Goal: Information Seeking & Learning: Learn about a topic

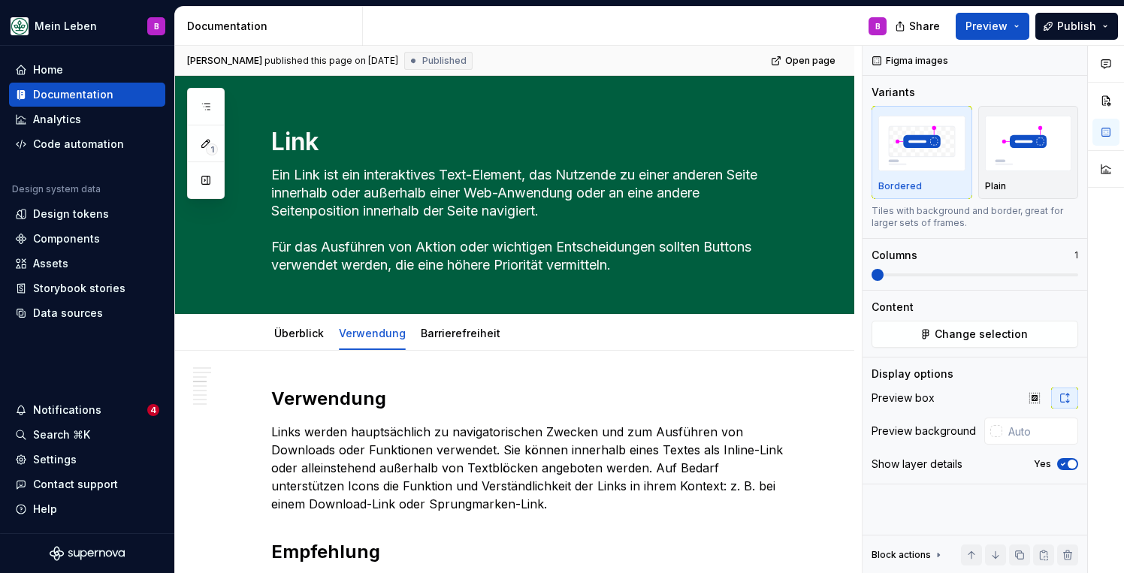
scroll to position [841, 0]
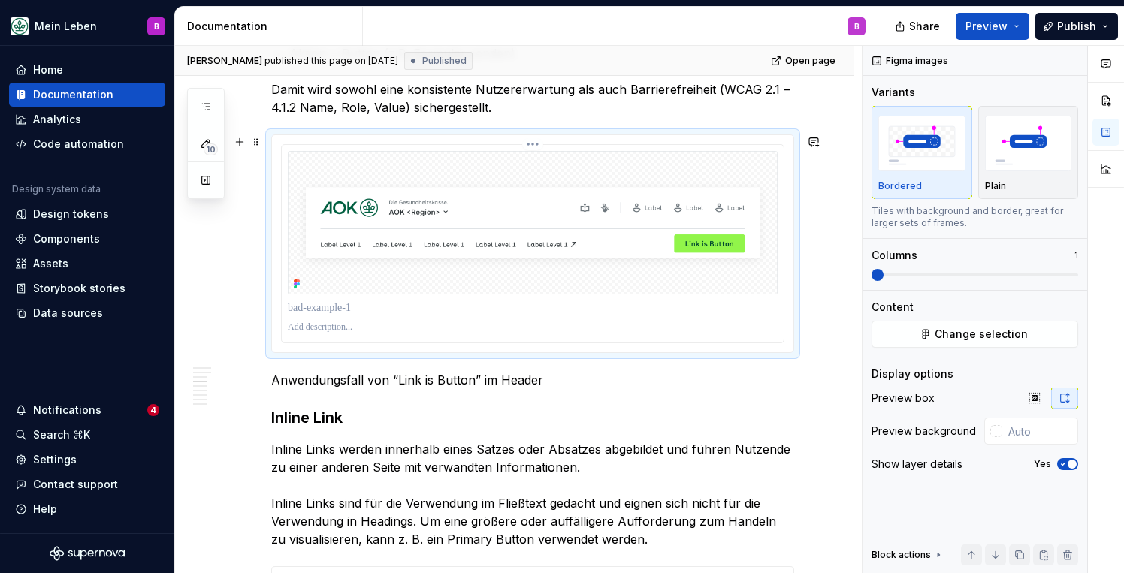
type textarea "*"
click at [996, 429] on div at bounding box center [996, 431] width 12 height 12
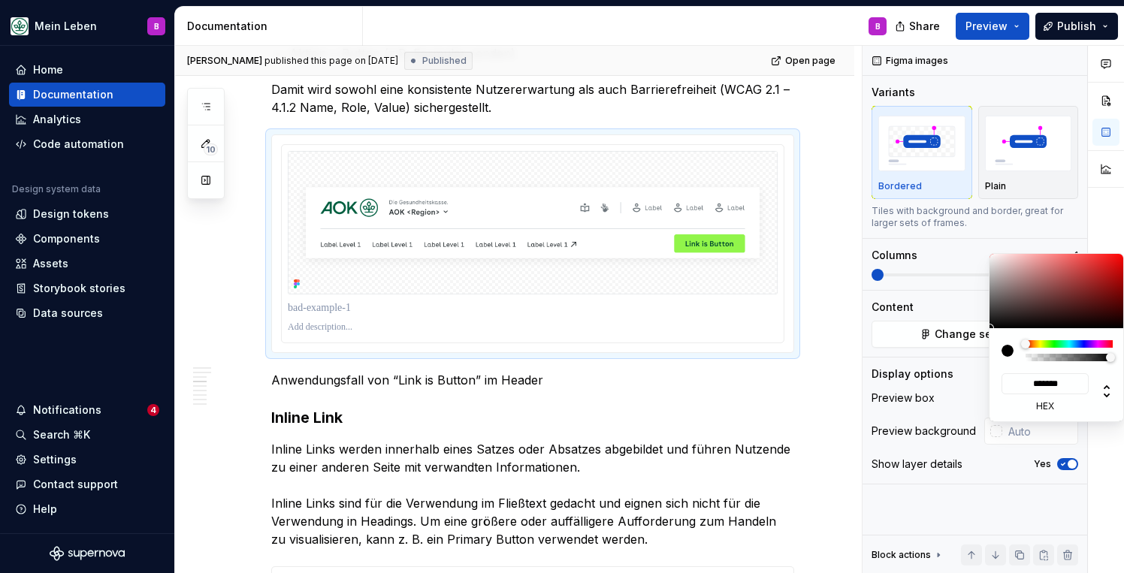
type input "#AD9696"
type input "*******"
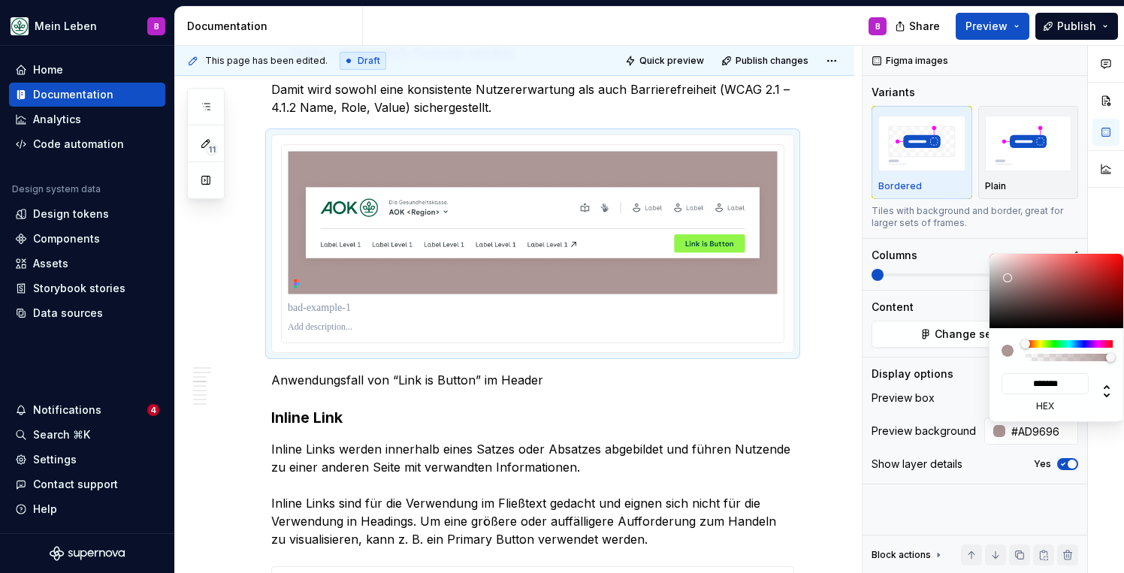
type input "#C4B2B2"
type input "*******"
type input "#FFFFFF"
type input "*******"
drag, startPoint x: 1007, startPoint y: 278, endPoint x: 958, endPoint y: 226, distance: 71.2
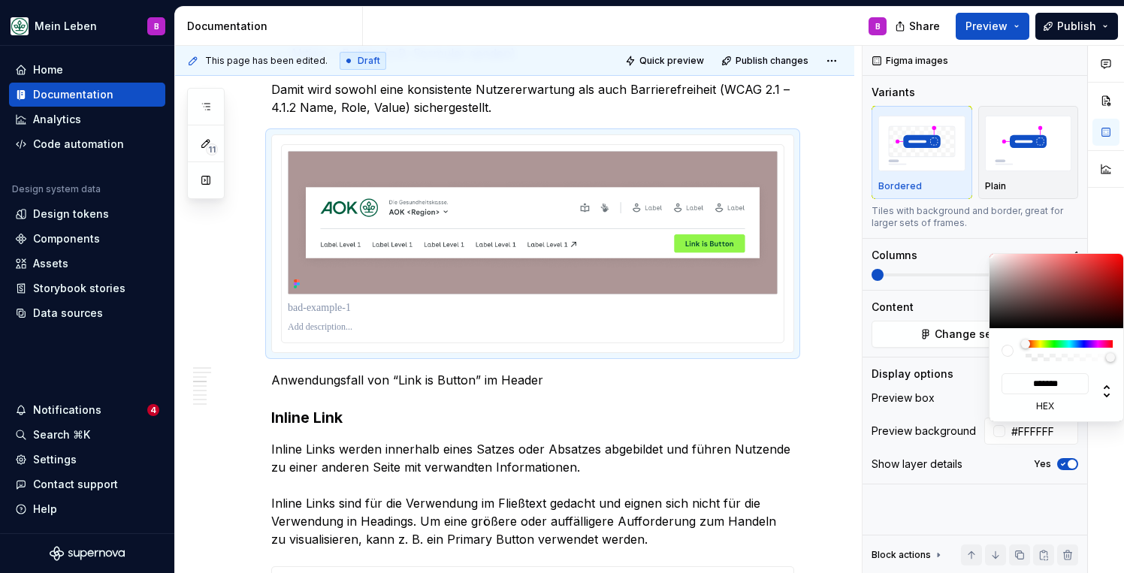
click at [958, 226] on body "Mein Leben B Home Documentation Analytics Code automation Design system data De…" at bounding box center [562, 286] width 1124 height 573
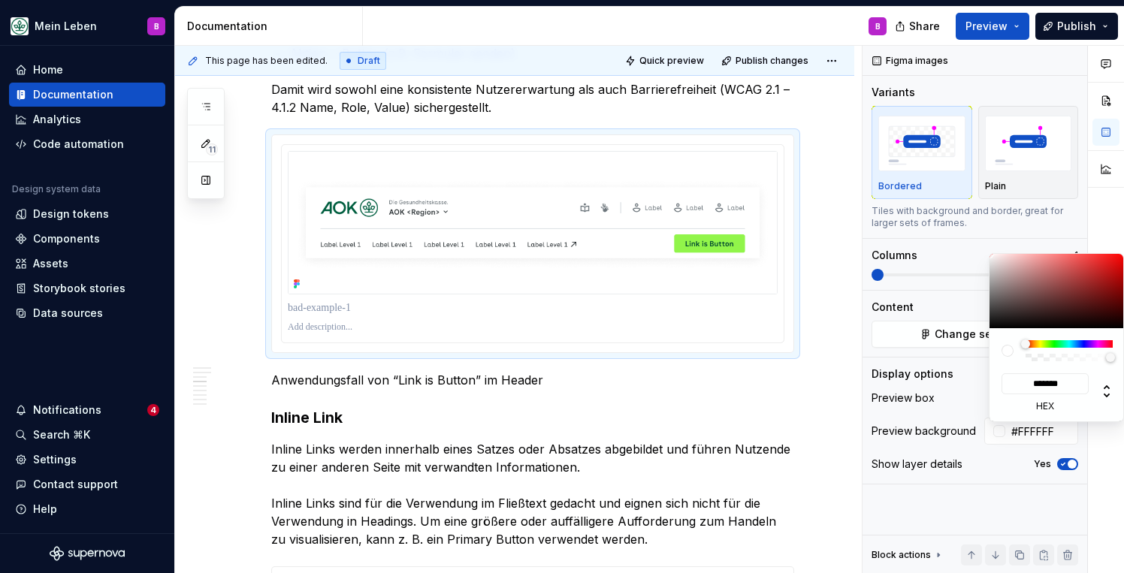
click at [780, 385] on html "Mein Leben B Home Documentation Analytics Code automation Design system data De…" at bounding box center [562, 286] width 1124 height 573
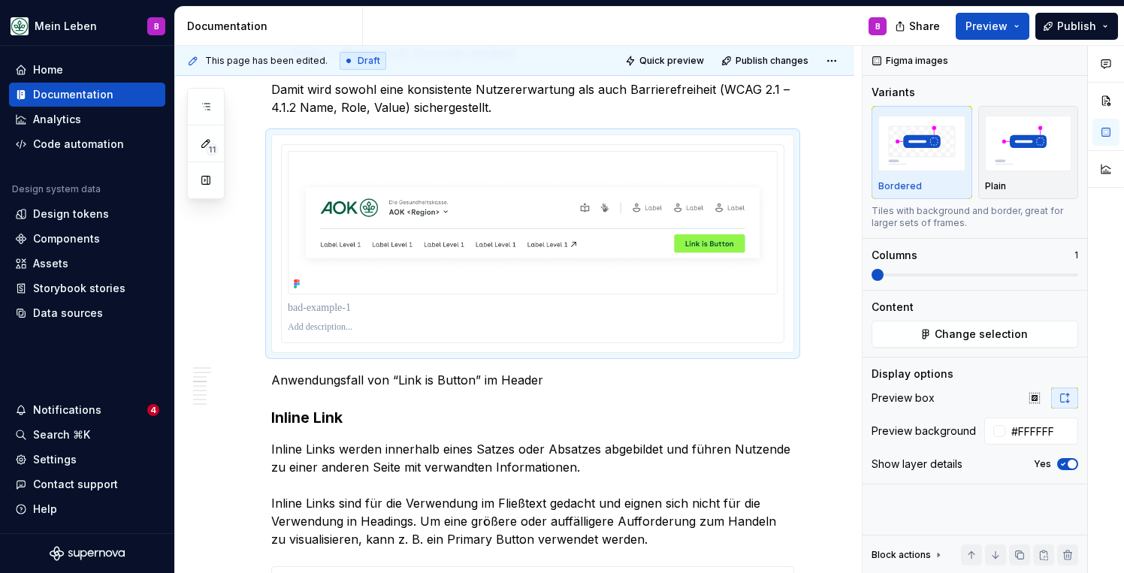
click at [986, 437] on div "Comments Open comments No comments yet Select ‘Comment’ from the block context …" at bounding box center [992, 310] width 261 height 528
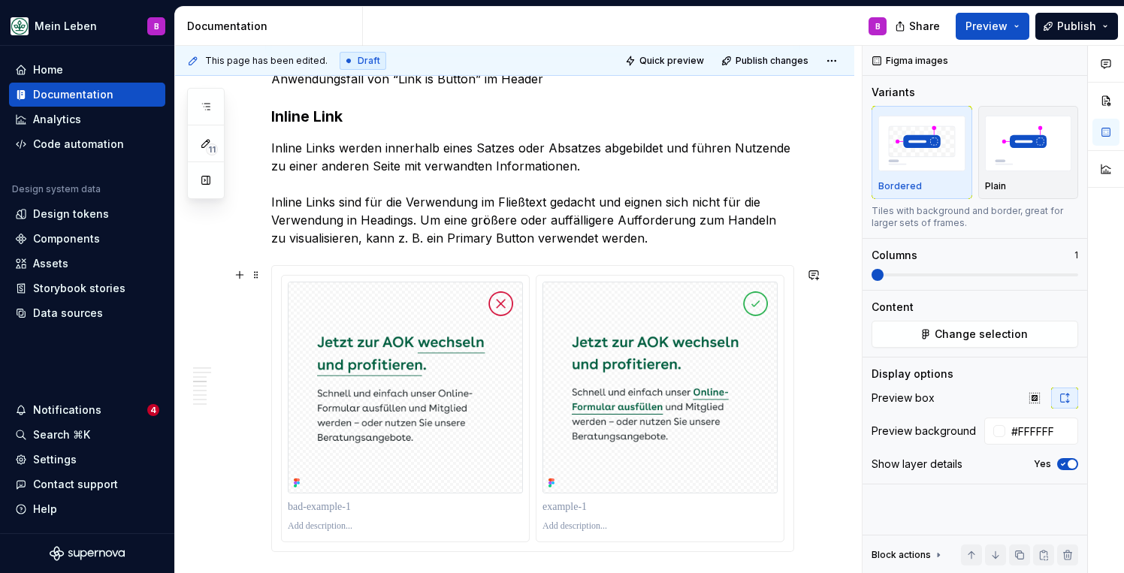
scroll to position [1144, 0]
click at [704, 531] on p at bounding box center [659, 525] width 235 height 12
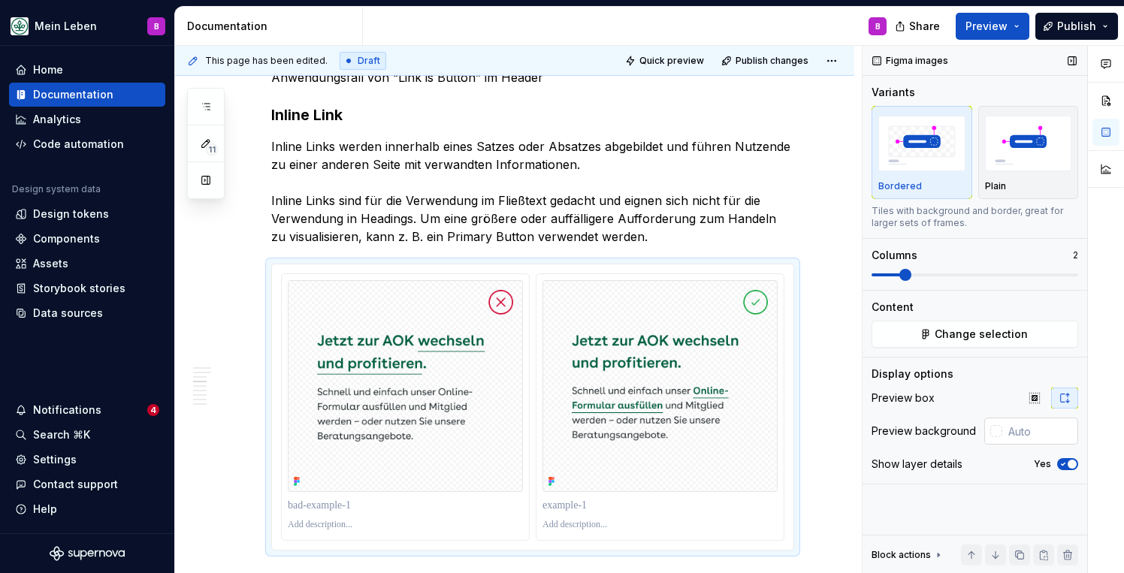
click at [997, 428] on div at bounding box center [996, 431] width 12 height 12
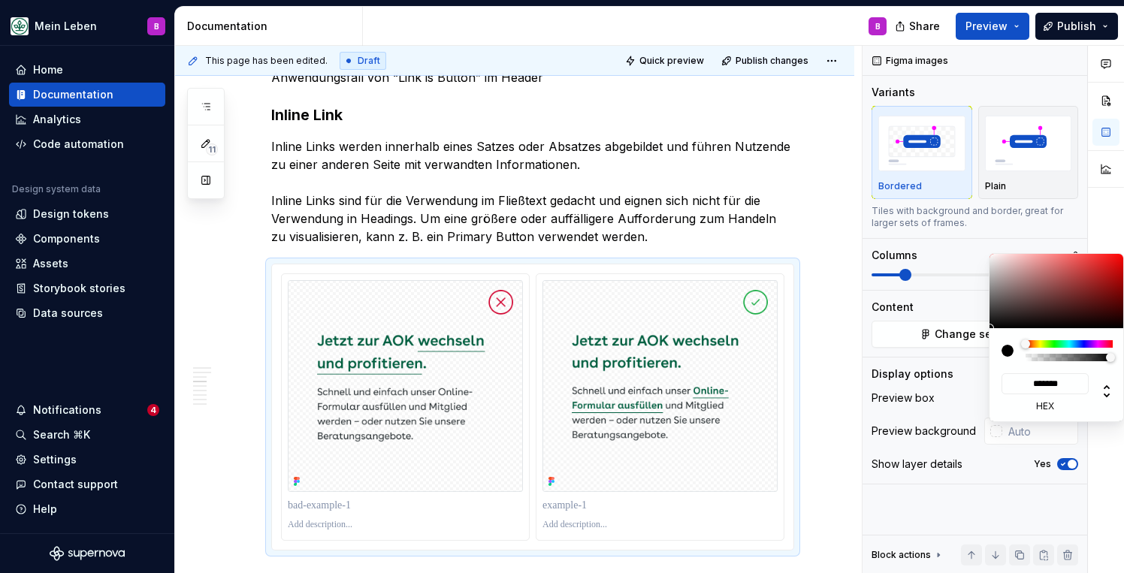
type input "#F5EEEE"
type input "*******"
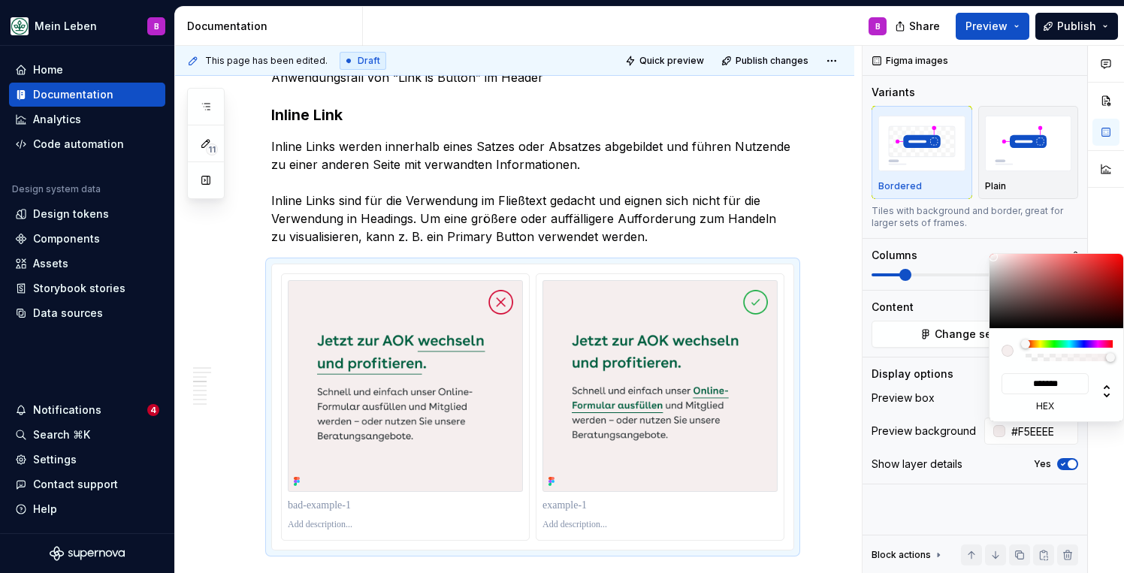
type input "#F5F1F1"
type input "*******"
type input "#F7F5F5"
type input "*******"
type input "#FAFAFA"
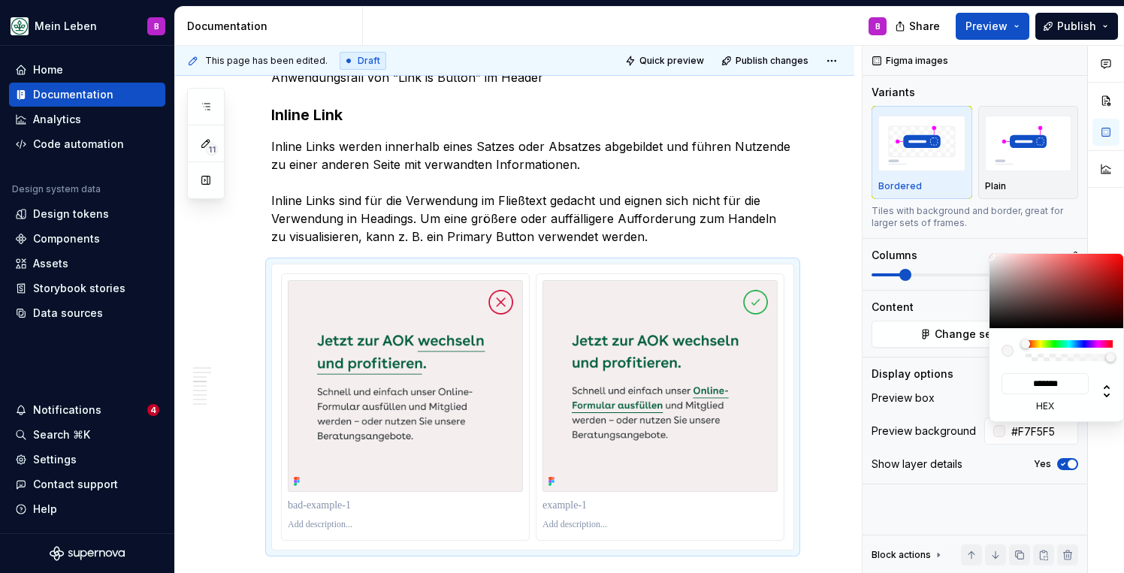
type input "*******"
type input "#FFFFFF"
type input "*******"
drag, startPoint x: 993, startPoint y: 257, endPoint x: 973, endPoint y: 246, distance: 22.2
click at [973, 246] on body "Mein Leben B Home Documentation Analytics Code automation Design system data De…" at bounding box center [562, 286] width 1124 height 573
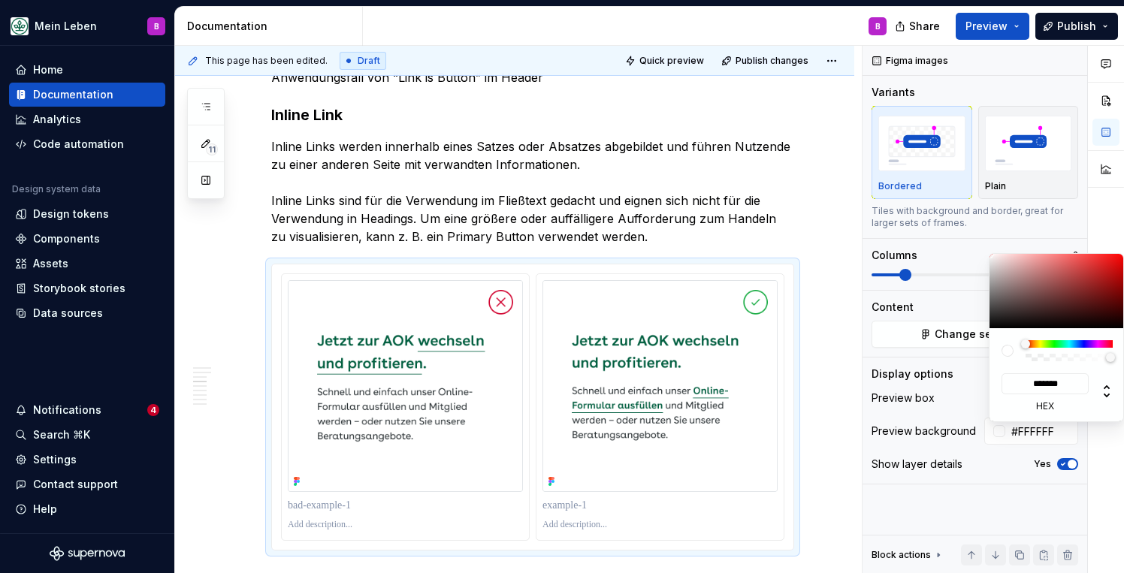
click at [835, 447] on html "Mein Leben B Home Documentation Analytics Code automation Design system data De…" at bounding box center [562, 286] width 1124 height 573
click at [828, 385] on html "Mein Leben B Home Documentation Analytics Code automation Design system data De…" at bounding box center [562, 286] width 1124 height 573
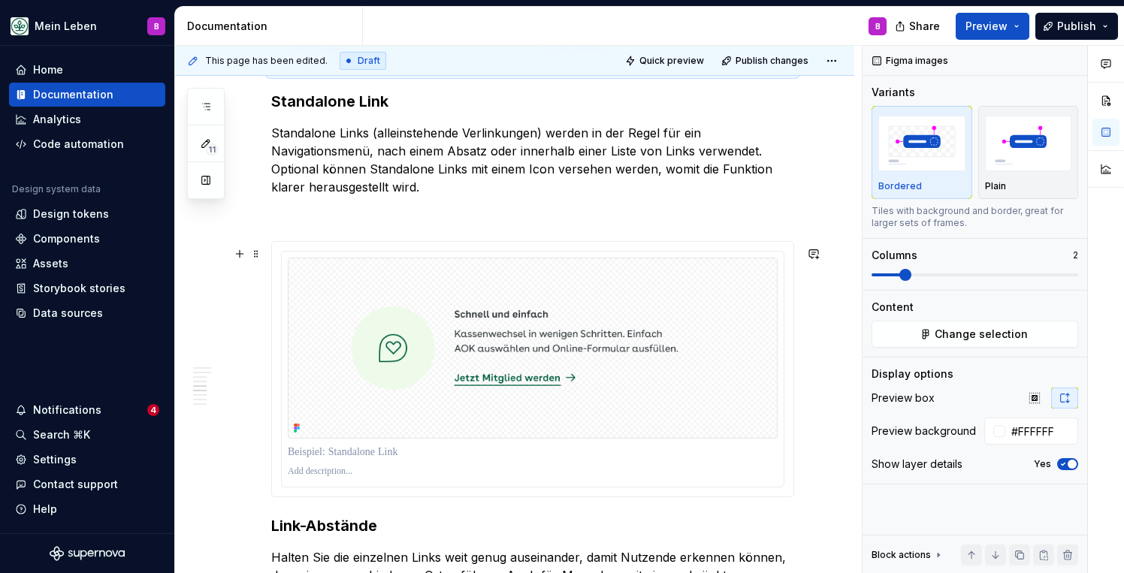
scroll to position [1624, 0]
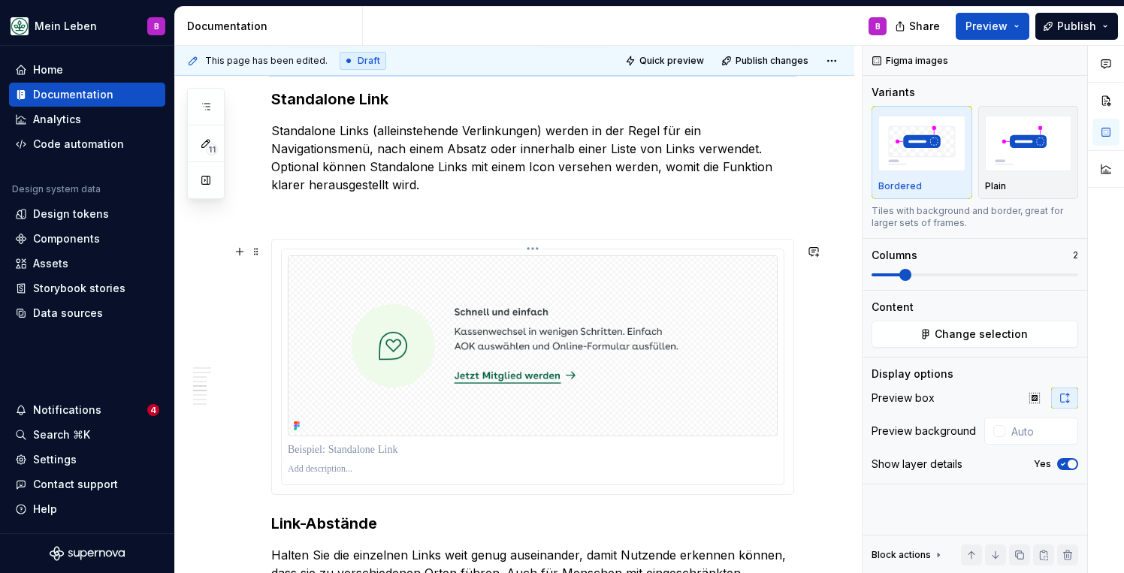
click at [772, 436] on img at bounding box center [533, 345] width 490 height 181
click at [991, 432] on div at bounding box center [996, 431] width 12 height 12
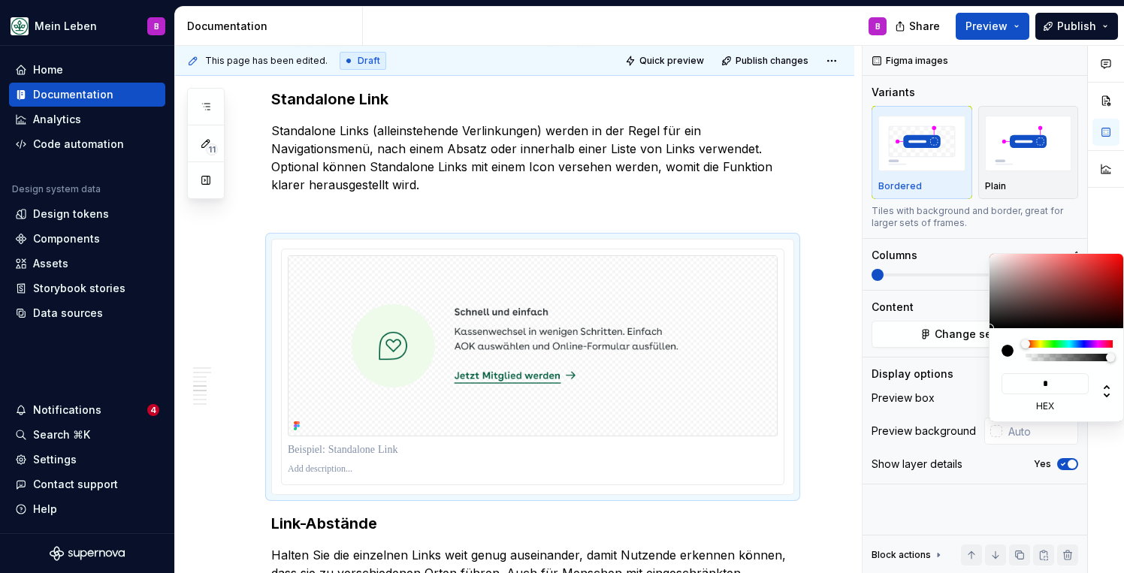
type input "**"
type input "#FFFFFF"
type input "******"
click at [814, 478] on html "Mein Leben B Home Documentation Analytics Code automation Design system data De…" at bounding box center [562, 286] width 1124 height 573
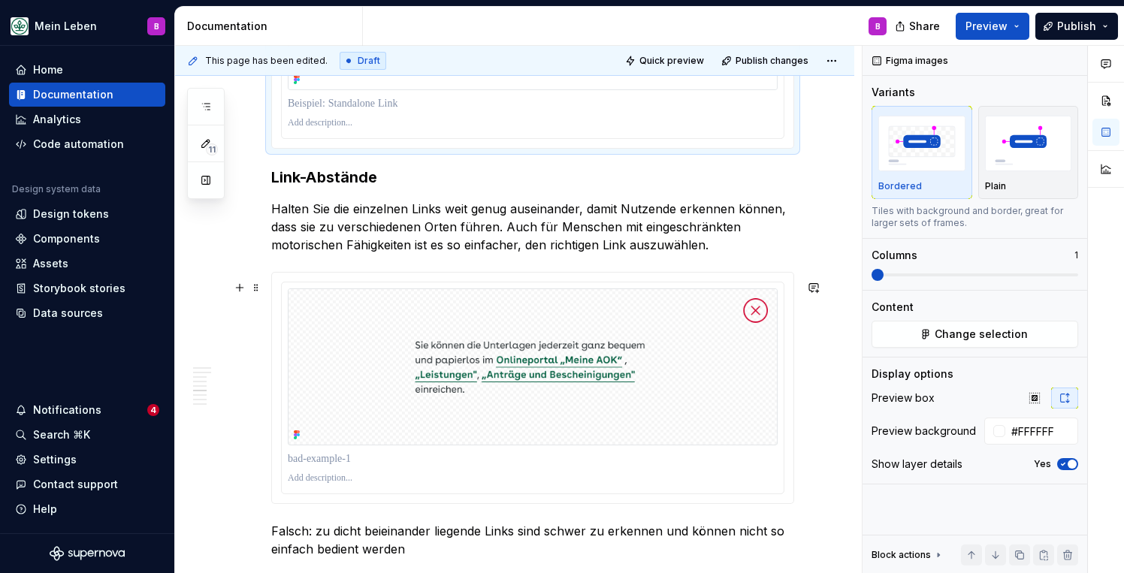
scroll to position [1976, 0]
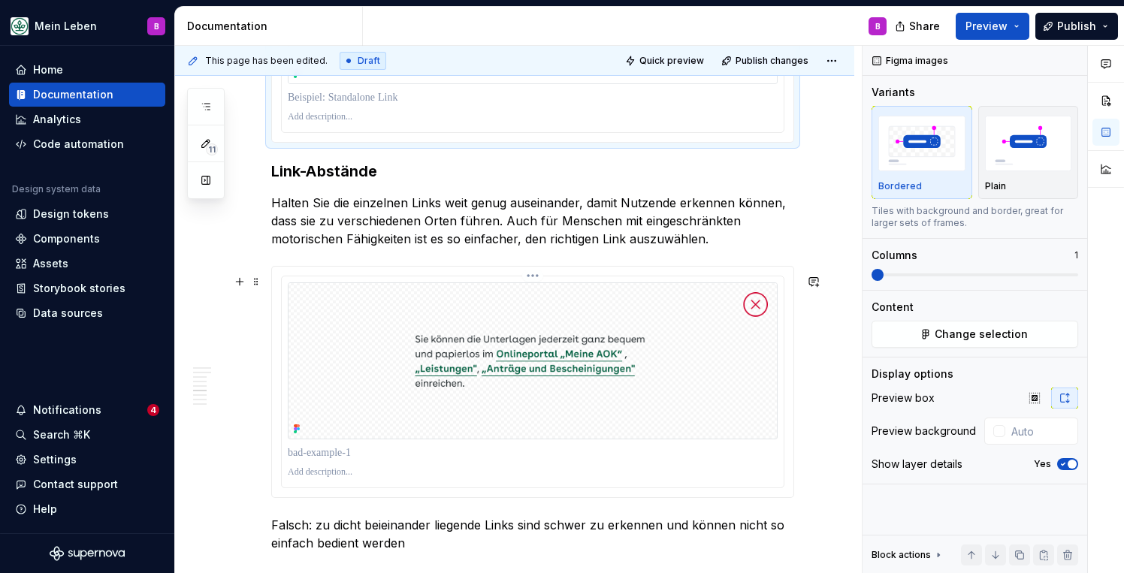
click at [750, 439] on img at bounding box center [533, 360] width 490 height 157
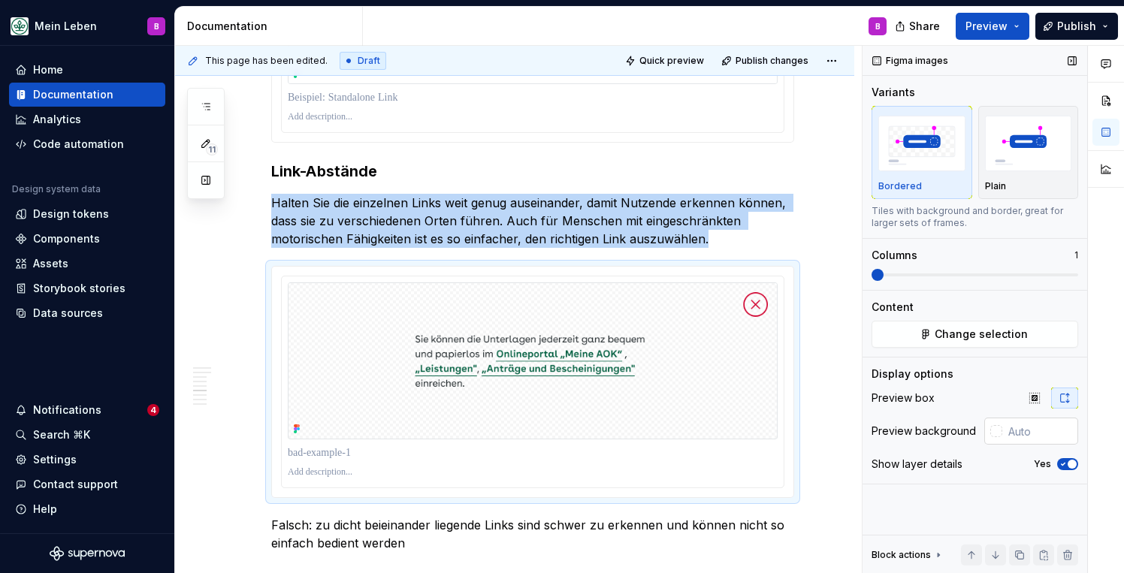
click at [1019, 438] on input "text" at bounding box center [1040, 431] width 76 height 27
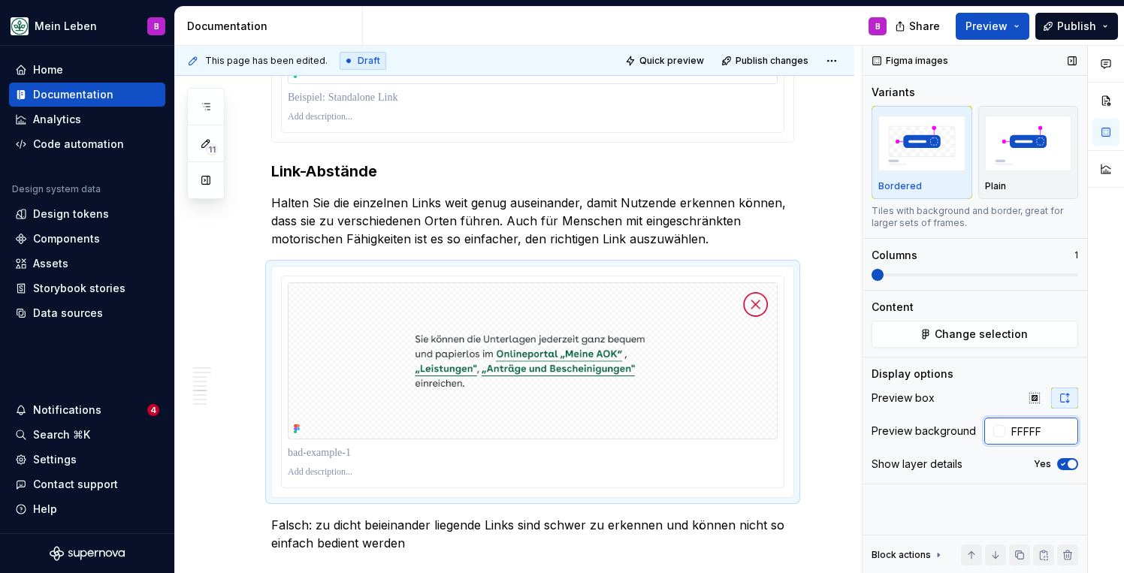
type input "FFFFFF"
click at [845, 478] on div "Verwendung Links werden hauptsächlich zu navigatorischen Zwecken und zum Ausfüh…" at bounding box center [514, 225] width 679 height 3701
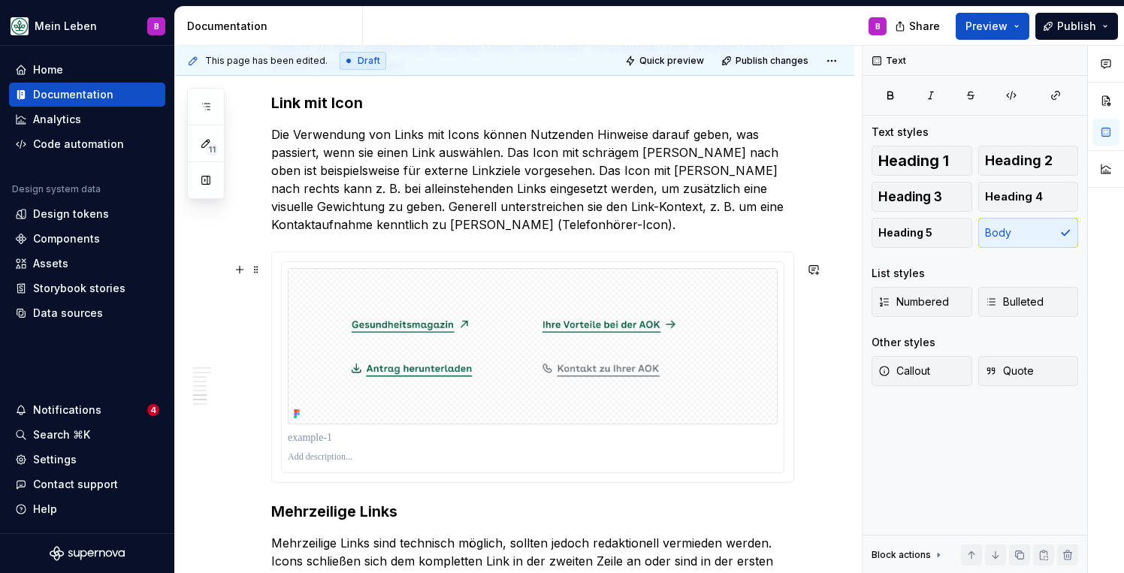
scroll to position [2467, 0]
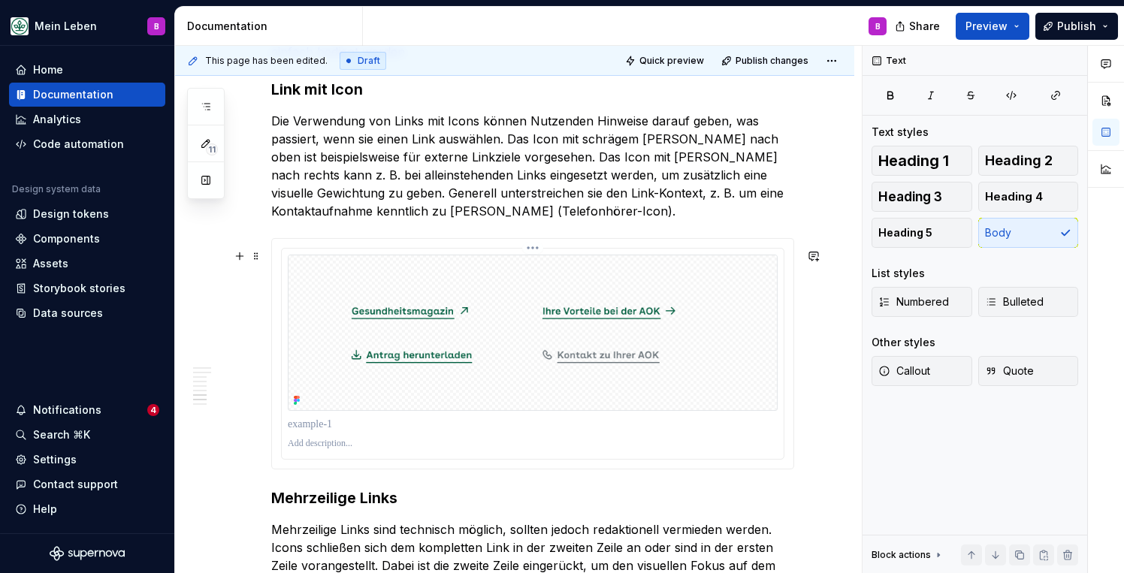
click at [766, 450] on p at bounding box center [533, 444] width 490 height 12
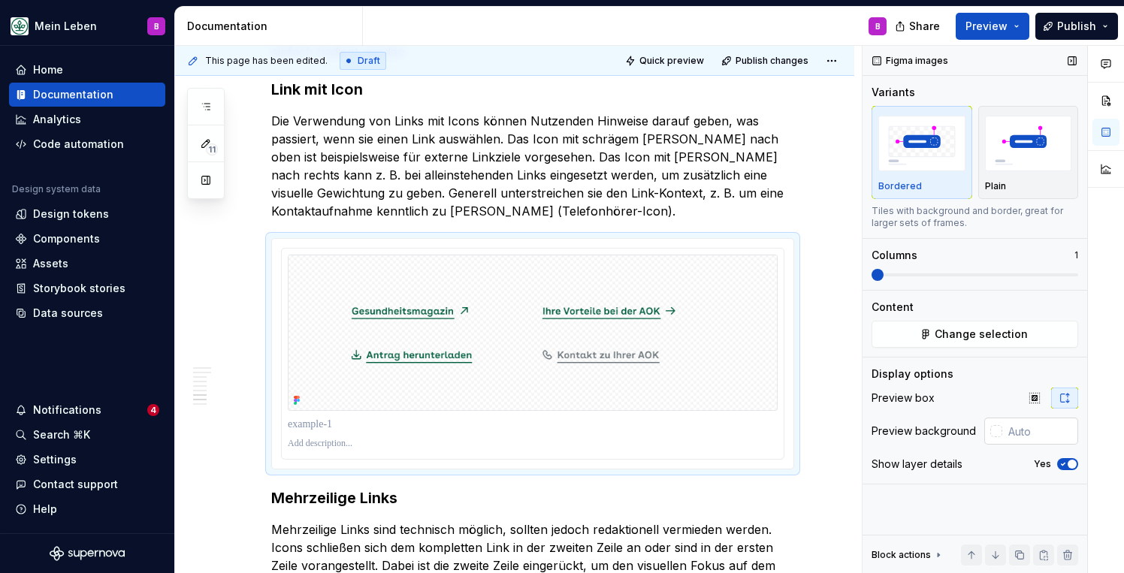
click at [1021, 436] on input "text" at bounding box center [1040, 431] width 76 height 27
type input "FFFFFF"
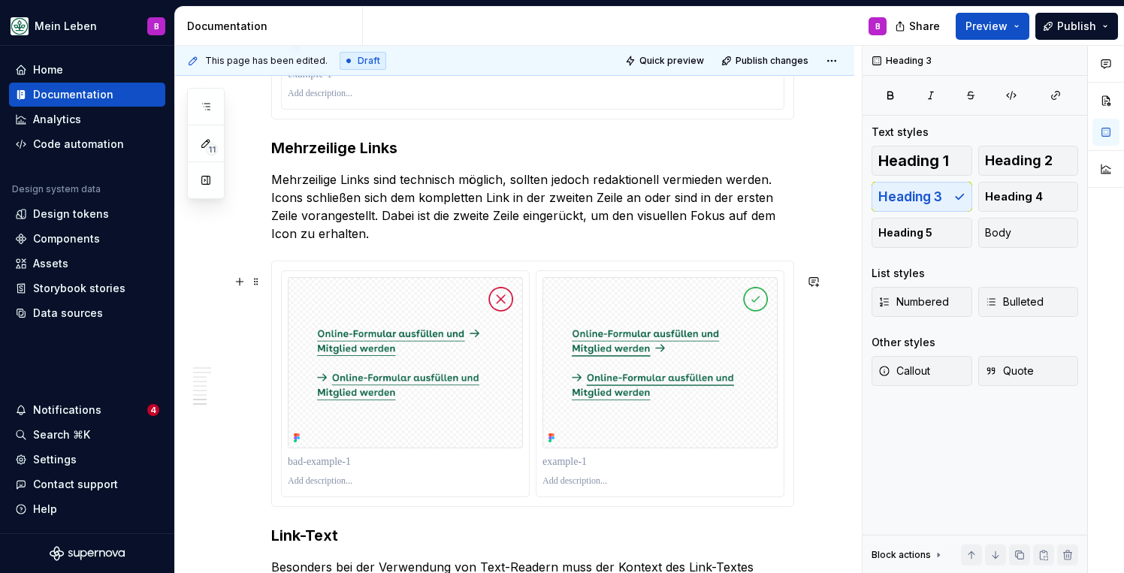
scroll to position [2835, 0]
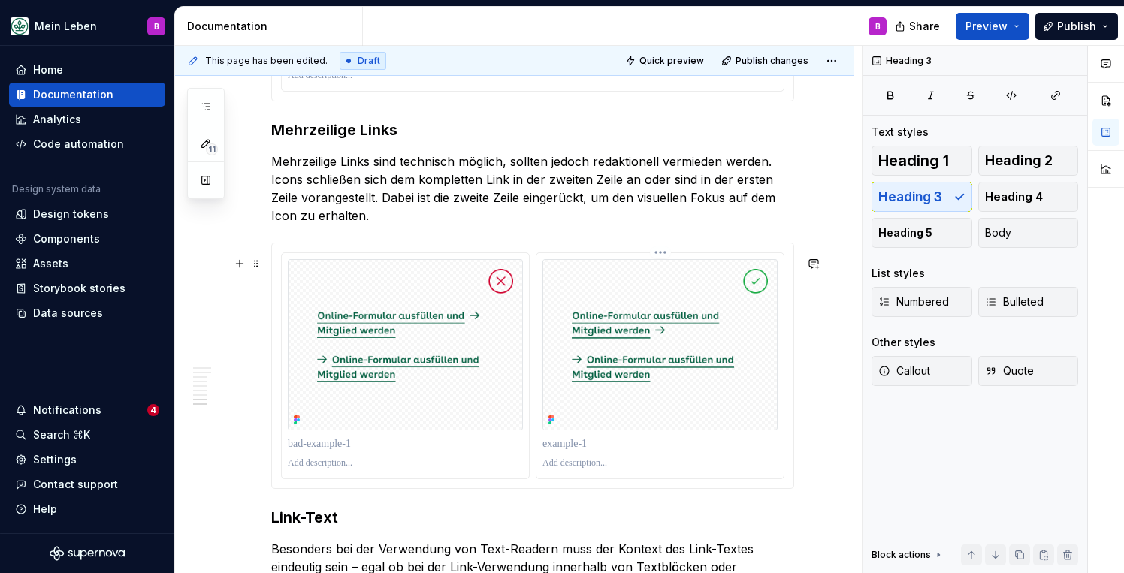
click at [765, 469] on p at bounding box center [659, 463] width 235 height 12
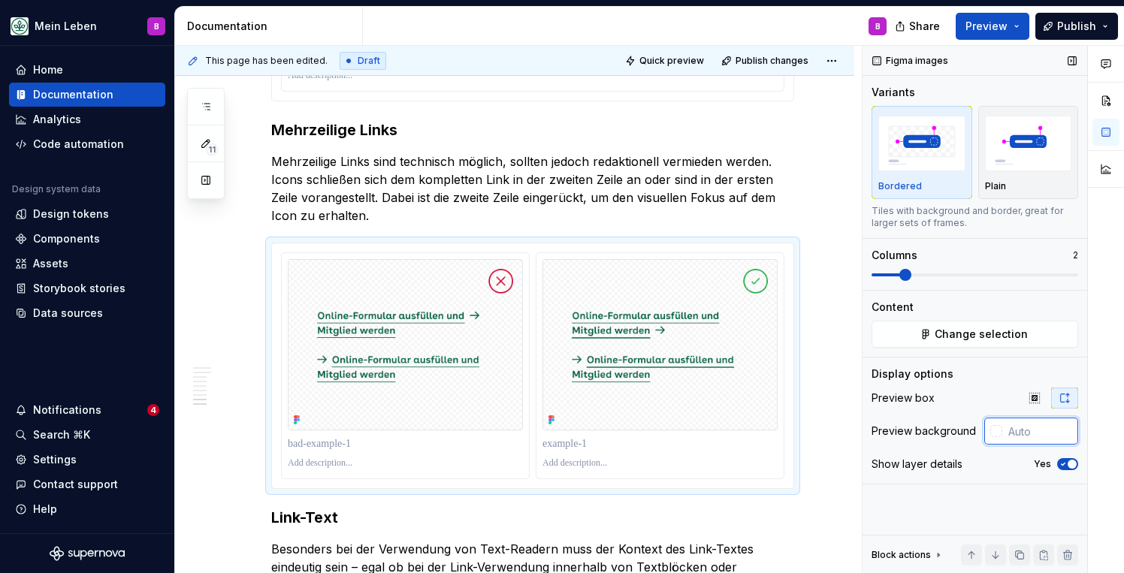
click at [1021, 436] on input "text" at bounding box center [1040, 431] width 76 height 27
paste input "FFFFFF"
type input "FFFFFF"
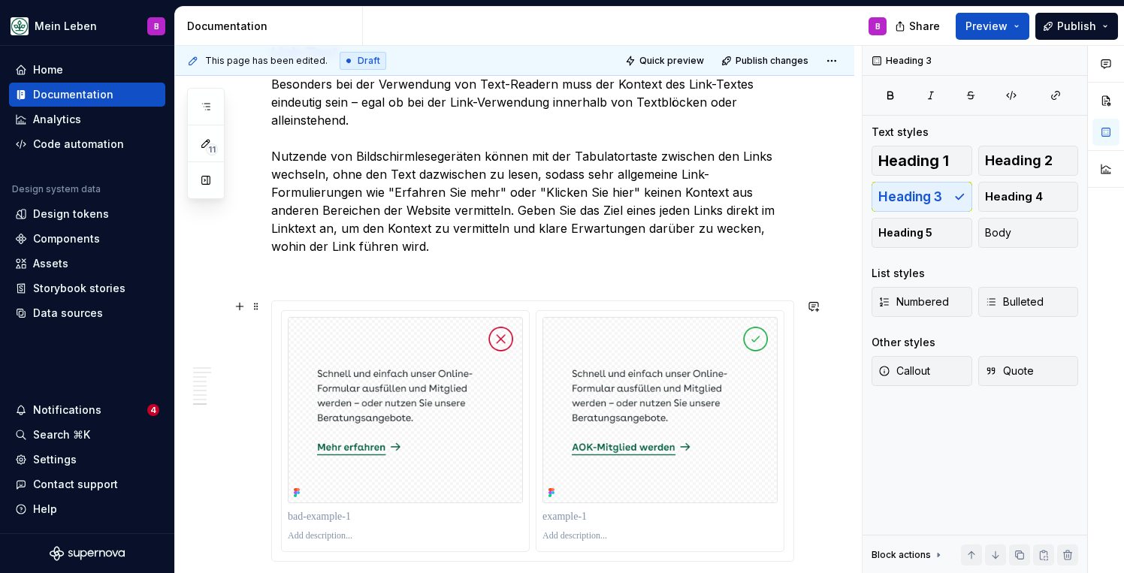
scroll to position [3303, 0]
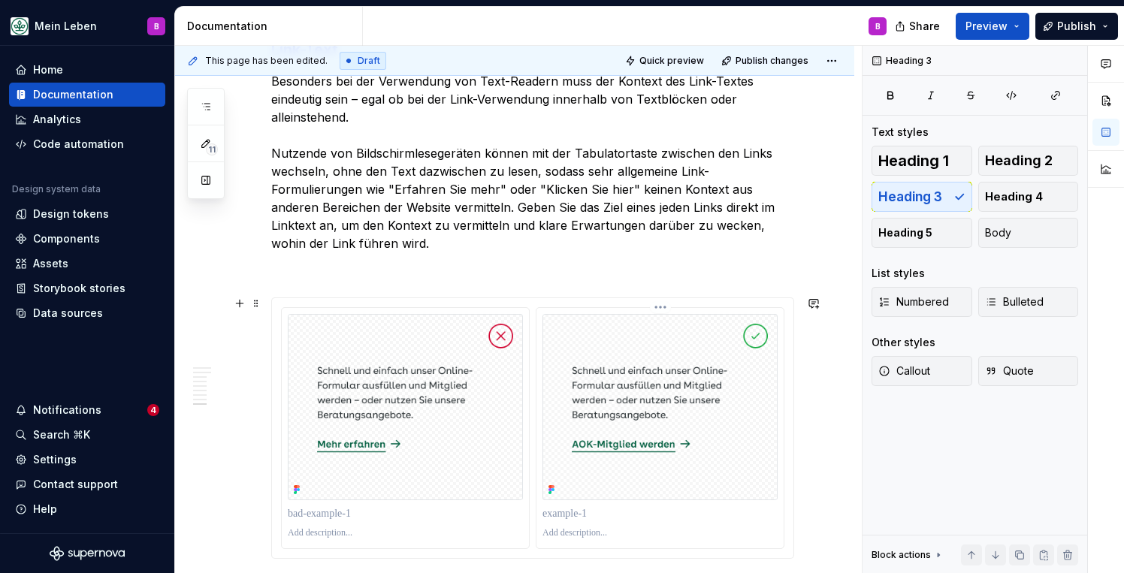
click at [777, 527] on div at bounding box center [659, 533] width 235 height 18
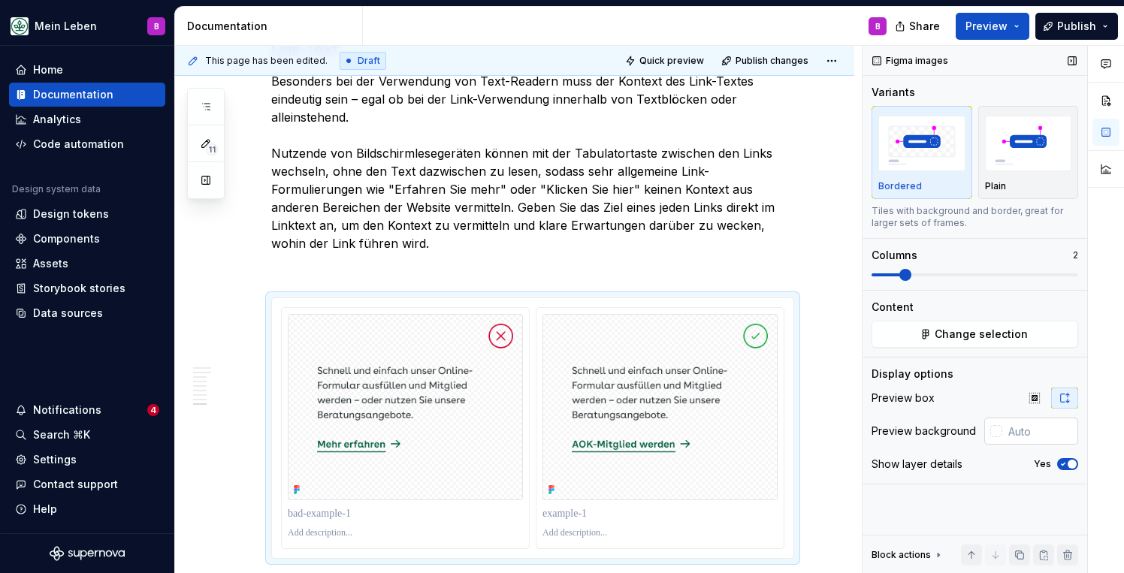
click at [1019, 436] on input "text" at bounding box center [1040, 431] width 76 height 27
paste input "FFFFFF"
type input "#FFFFFF"
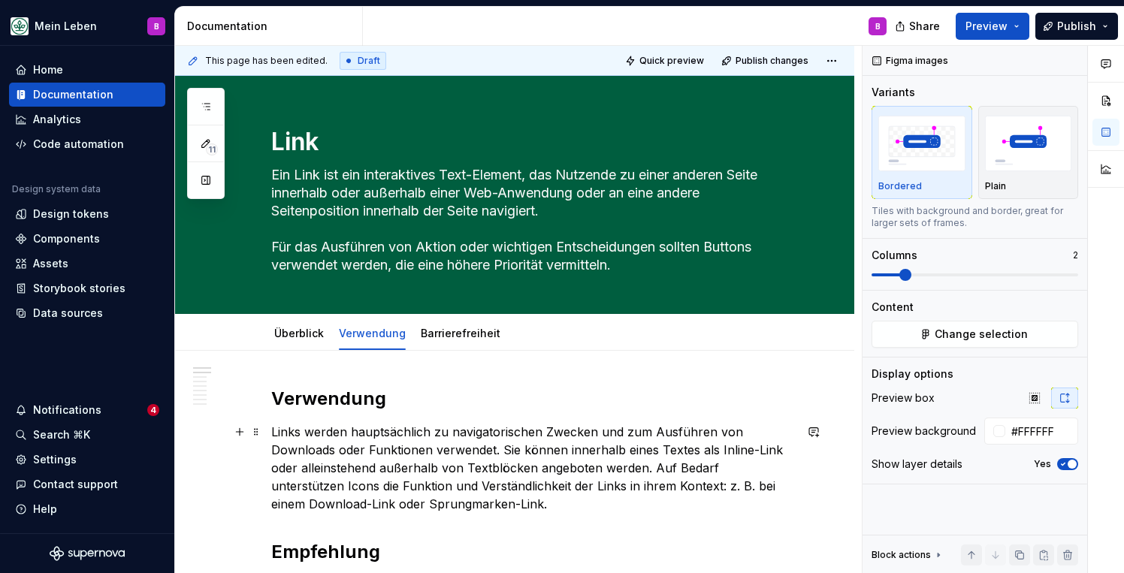
scroll to position [0, 0]
click at [465, 340] on div "Barrierefreiheit" at bounding box center [461, 333] width 80 height 15
click at [455, 334] on link "Barrierefreiheit" at bounding box center [461, 333] width 80 height 13
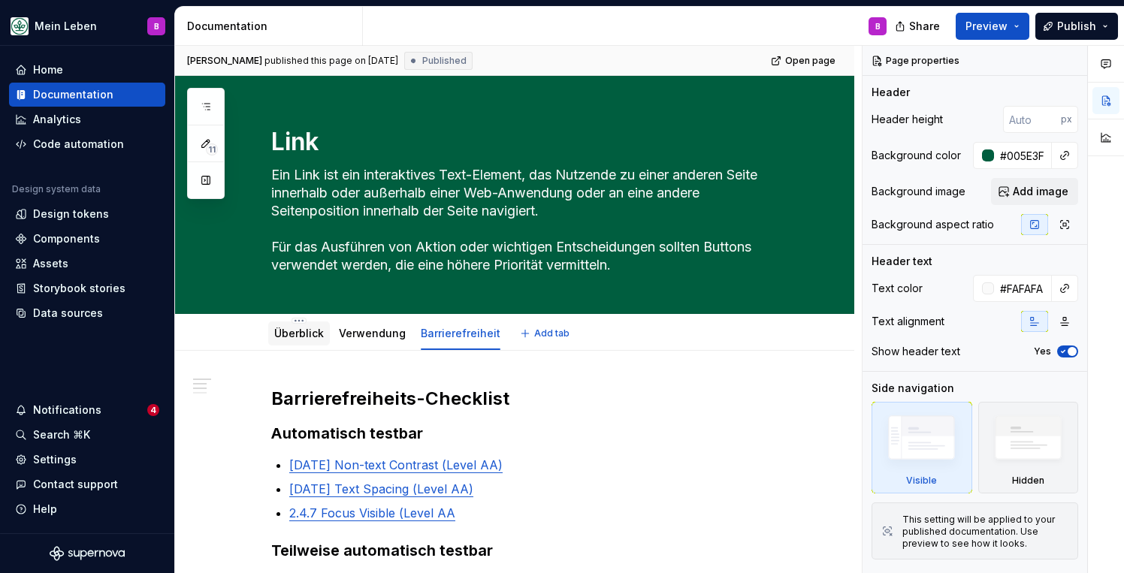
click at [311, 342] on div "Überblick" at bounding box center [299, 333] width 50 height 18
click at [302, 333] on link "Überblick" at bounding box center [299, 333] width 50 height 13
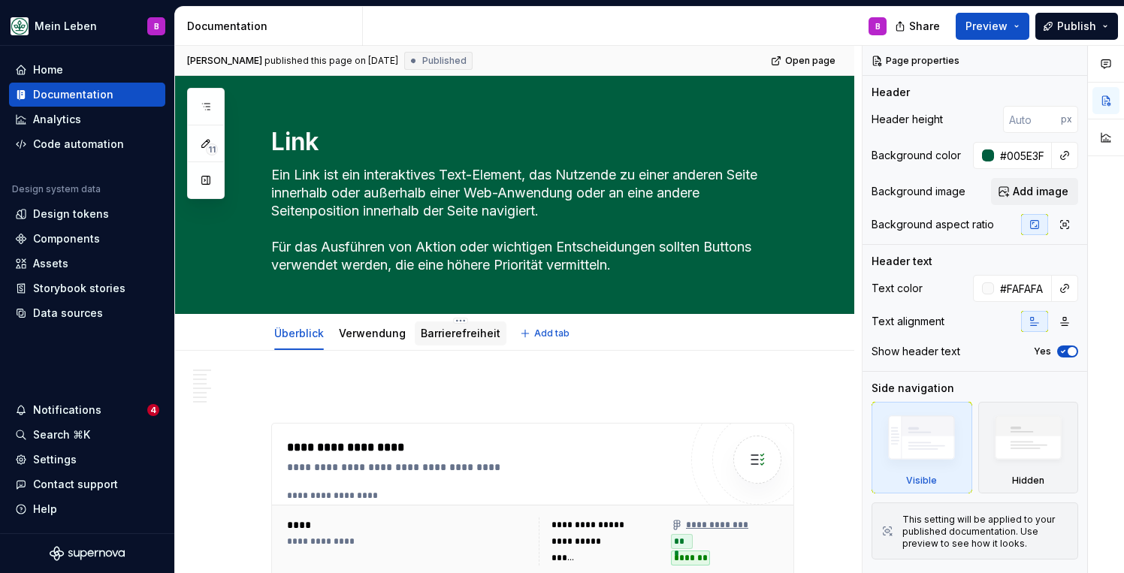
click at [487, 342] on div "Barrierefreiheit" at bounding box center [461, 333] width 80 height 18
click at [466, 342] on div "Barrierefreiheit" at bounding box center [461, 333] width 80 height 18
click at [457, 333] on link "Barrierefreiheit" at bounding box center [461, 333] width 80 height 13
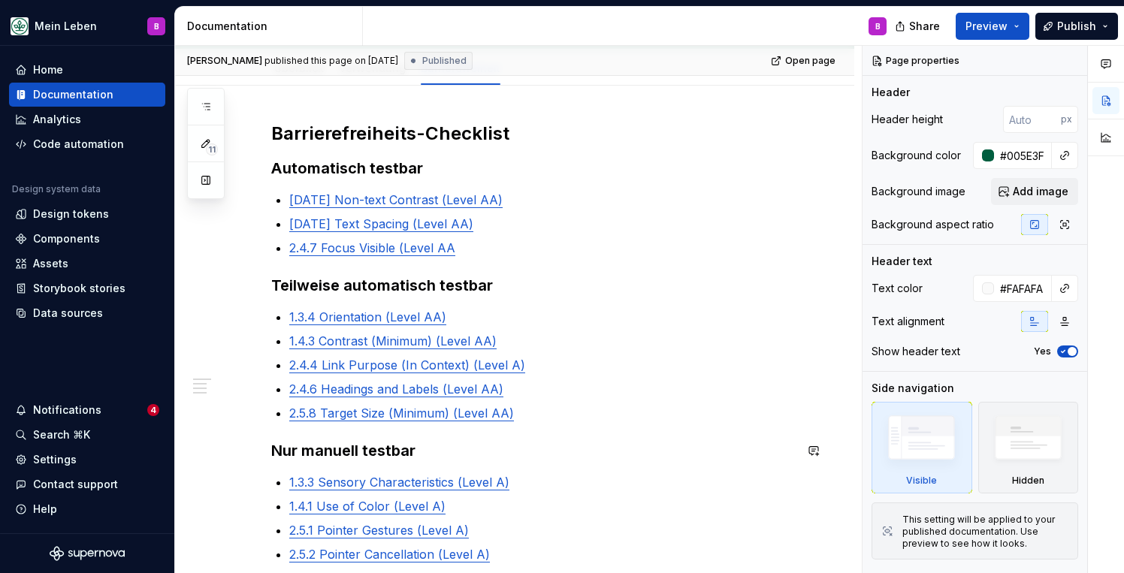
scroll to position [277, 0]
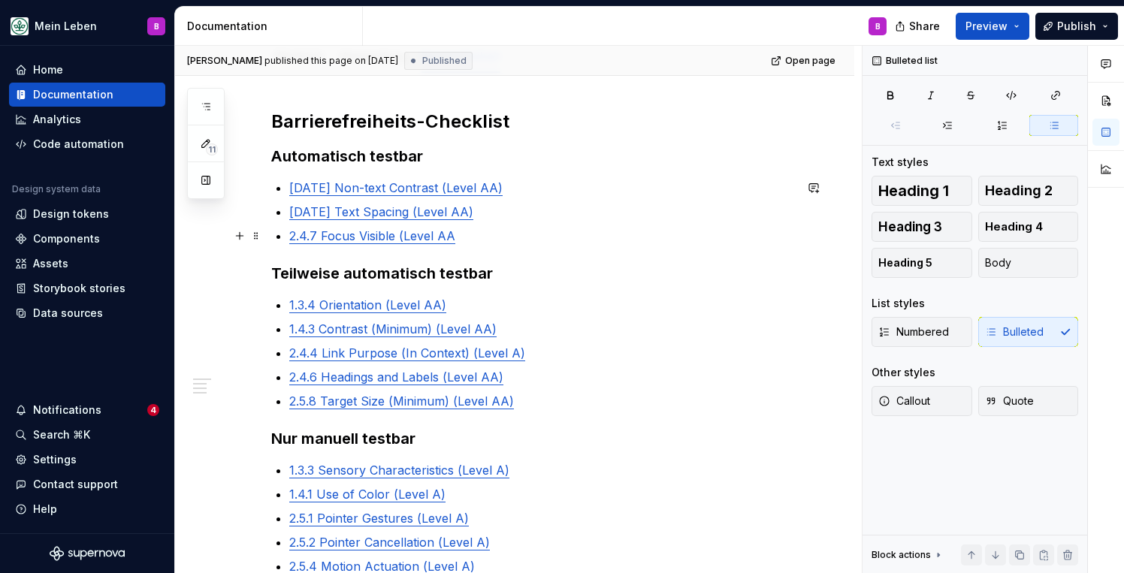
click at [484, 238] on p "2.4.7 Focus Visible (Level AA" at bounding box center [541, 236] width 505 height 18
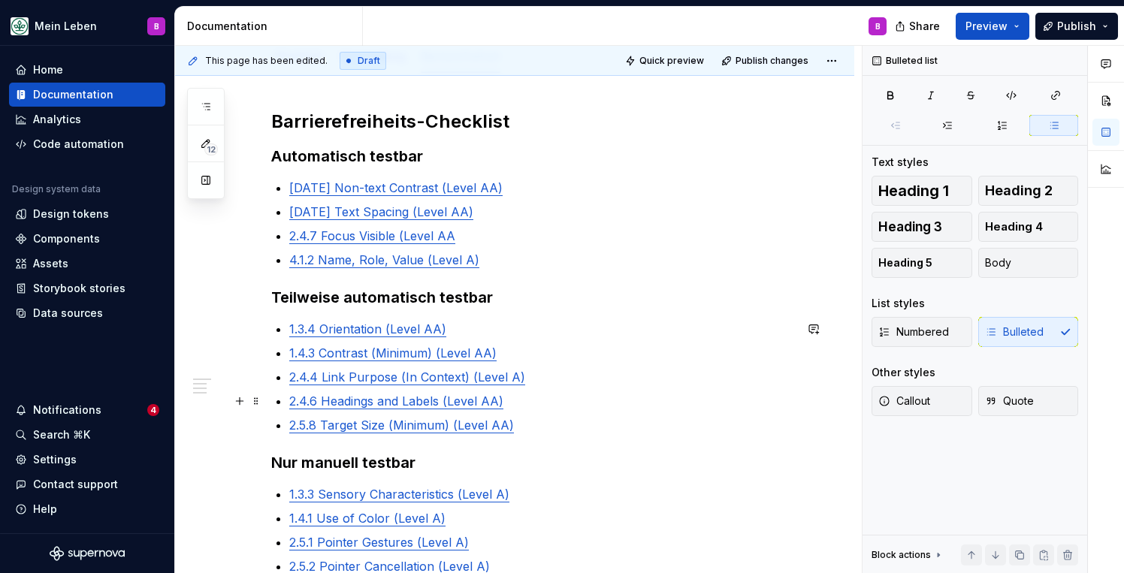
click at [539, 404] on p "2.4.6 Headings and Labels (Level AA)" at bounding box center [541, 401] width 505 height 18
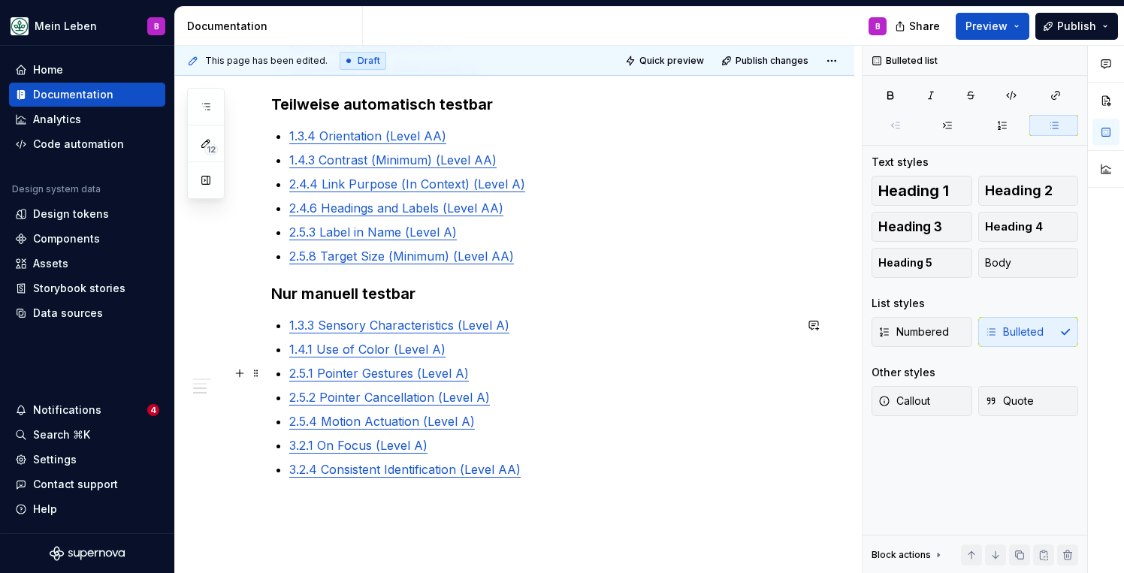
scroll to position [495, 0]
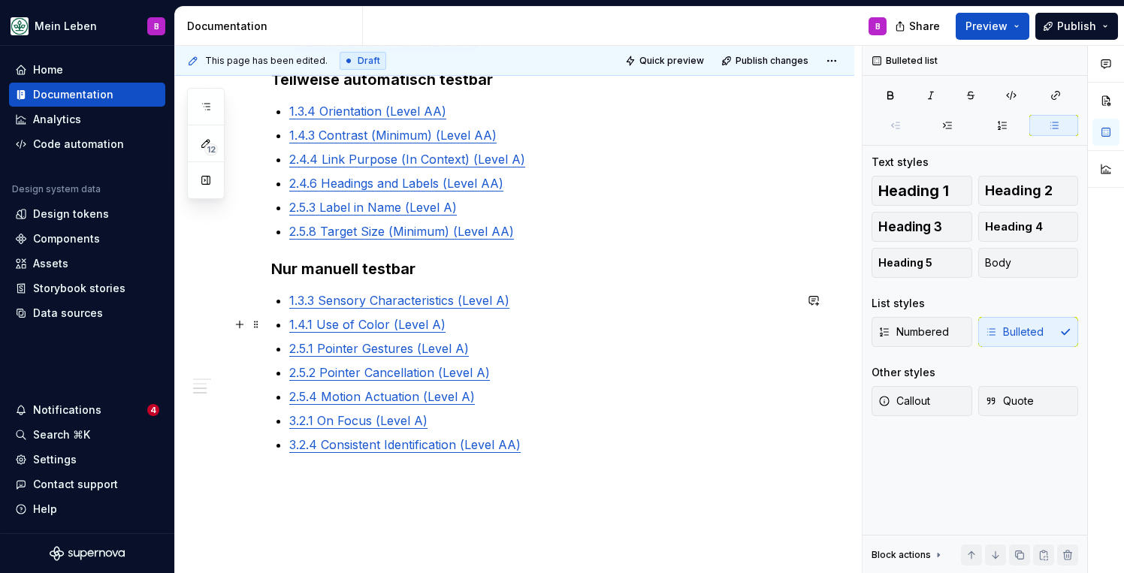
click at [483, 324] on p "1.4.1 Use of Color (Level A)" at bounding box center [541, 324] width 505 height 18
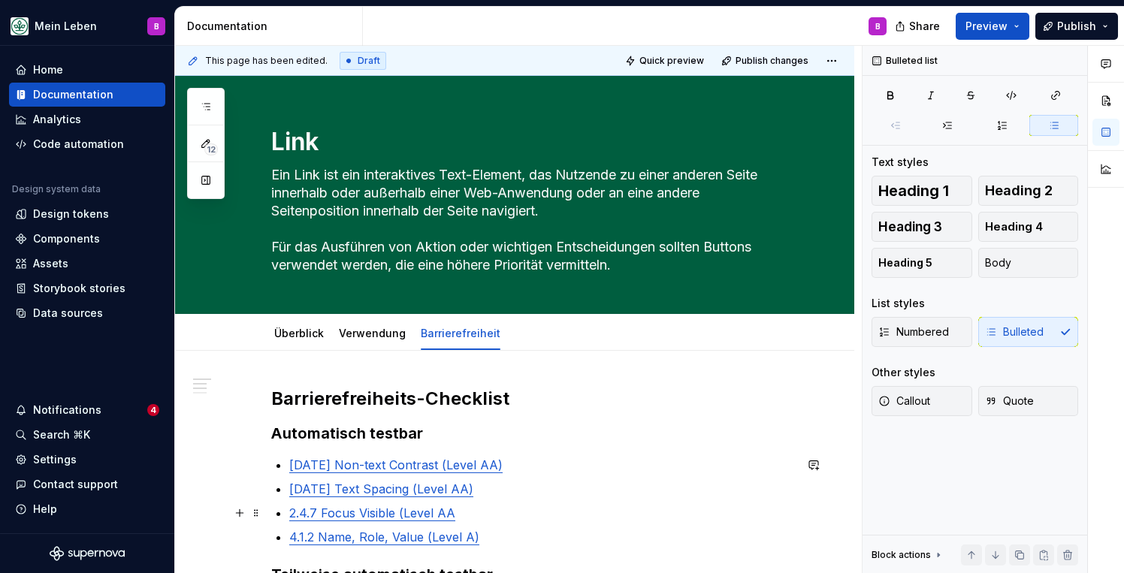
scroll to position [0, 0]
click at [363, 337] on link "Verwendung" at bounding box center [372, 333] width 67 height 13
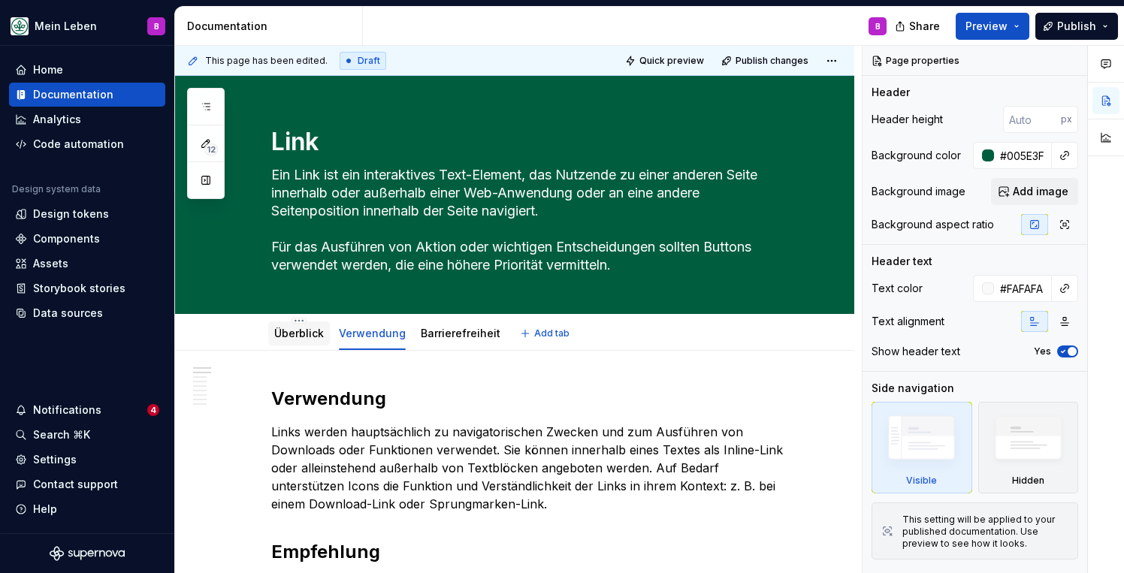
click at [314, 333] on link "Überblick" at bounding box center [299, 333] width 50 height 13
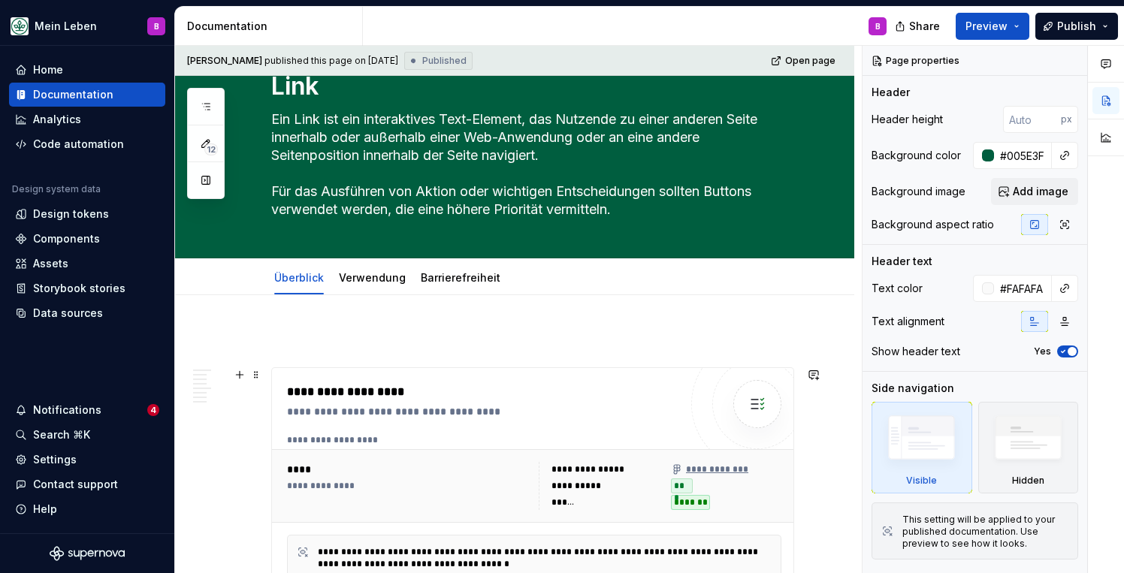
scroll to position [41, 0]
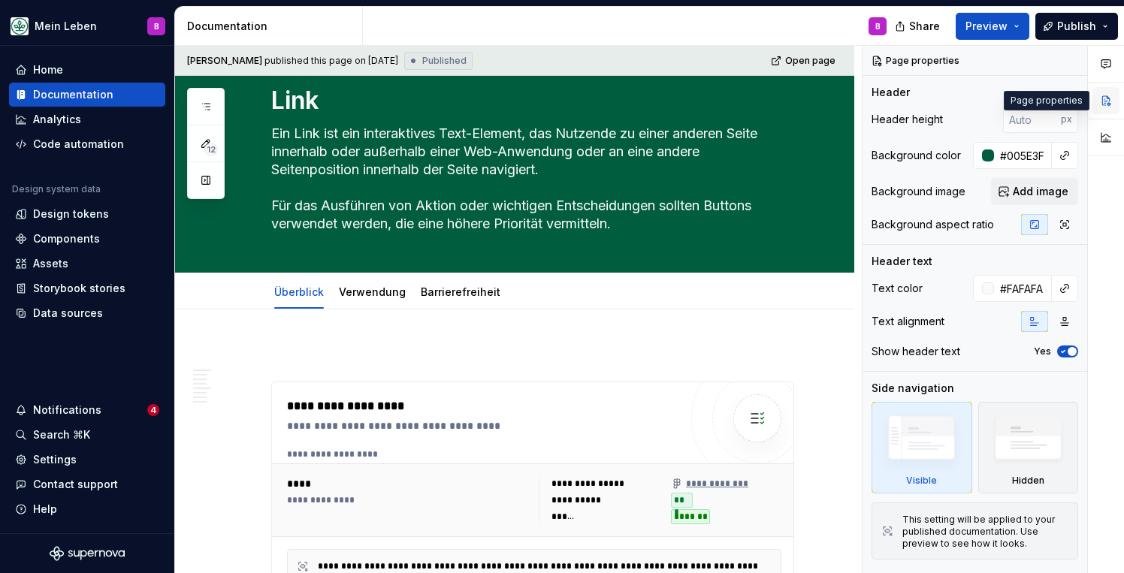
click at [1101, 101] on button "button" at bounding box center [1105, 100] width 27 height 27
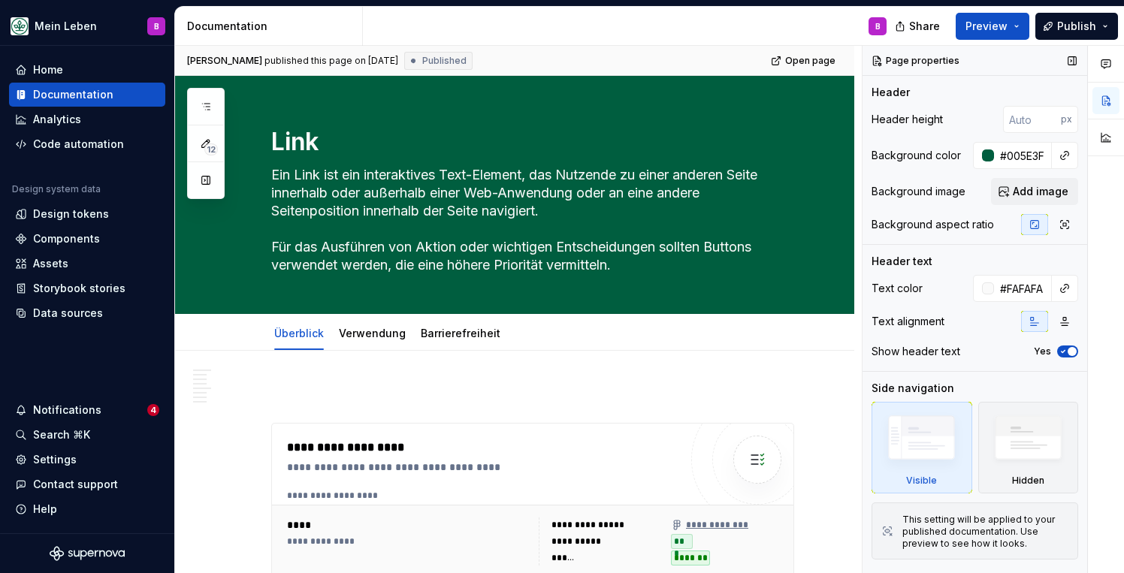
scroll to position [0, 0]
click at [1064, 23] on span "Publish" at bounding box center [1076, 26] width 39 height 15
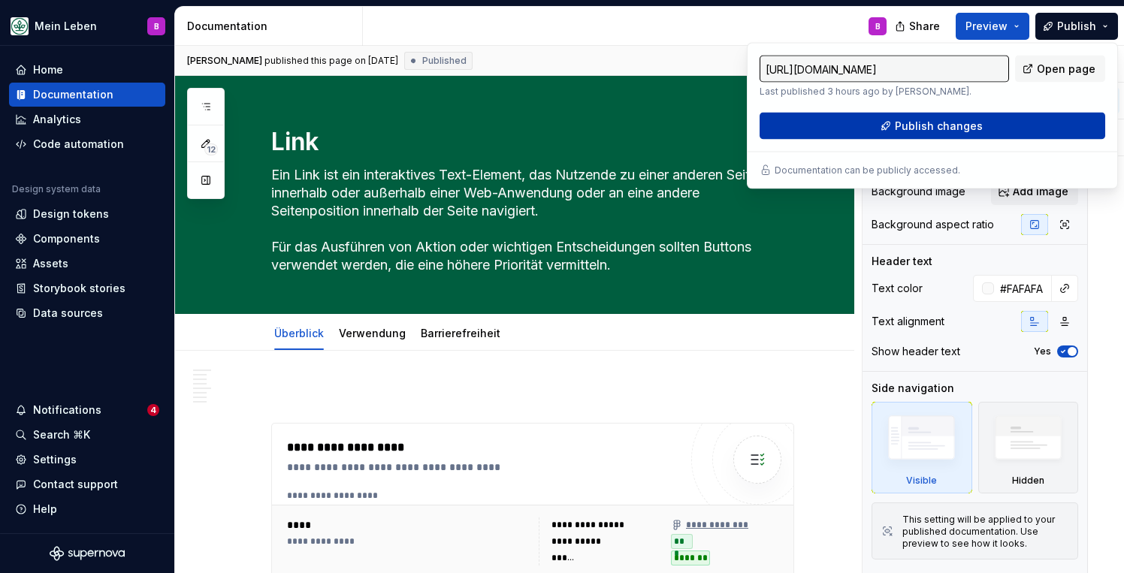
click at [862, 124] on button "Publish changes" at bounding box center [932, 126] width 346 height 27
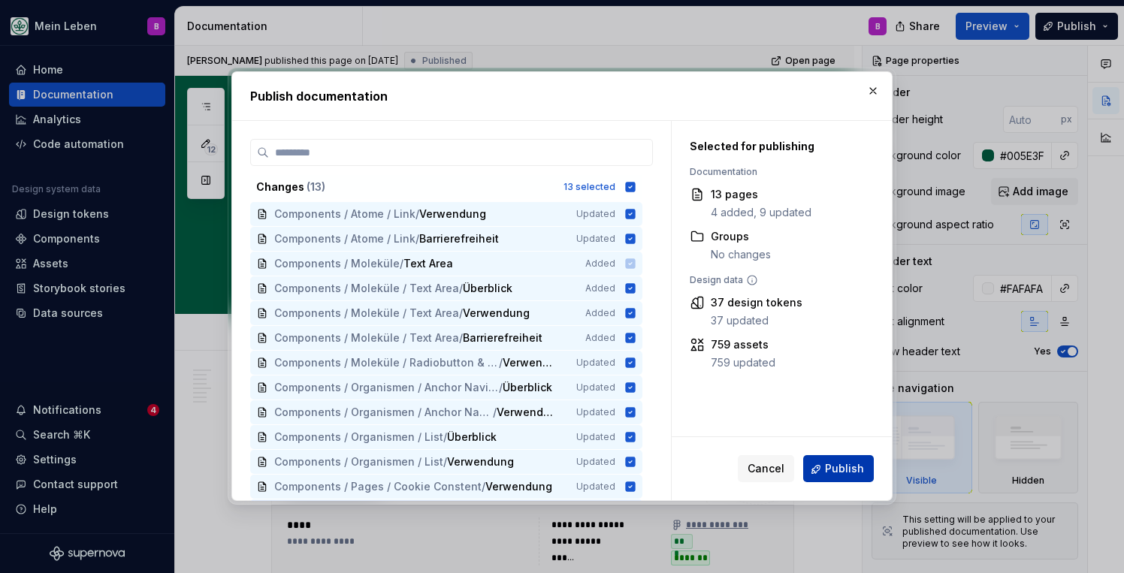
click at [822, 462] on button "Publish" at bounding box center [838, 469] width 71 height 27
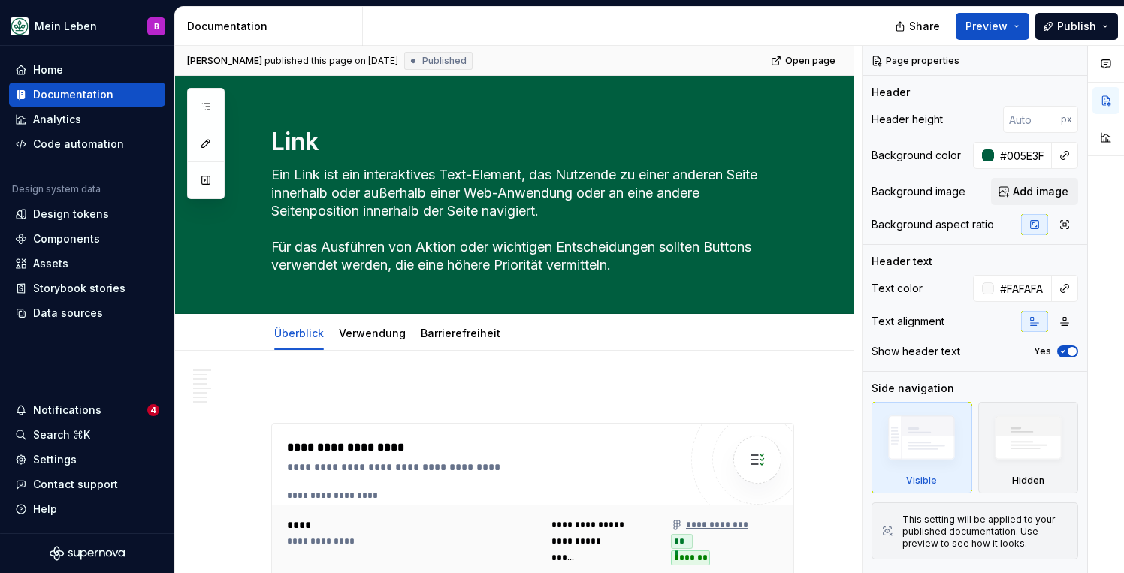
type textarea "*"
